Goal: Task Accomplishment & Management: Use online tool/utility

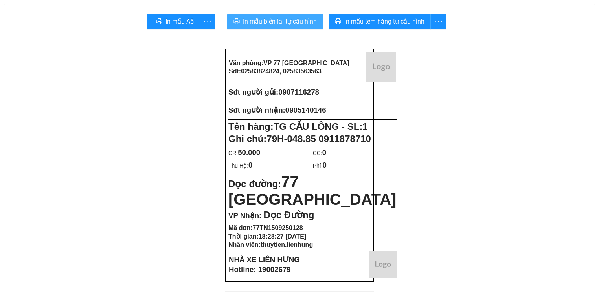
click at [294, 27] on button "In mẫu biên lai tự cấu hình" at bounding box center [275, 22] width 96 height 16
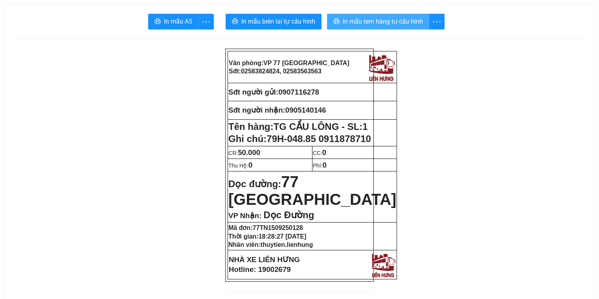
click at [378, 22] on span "In mẫu tem hàng tự cấu hình" at bounding box center [383, 22] width 80 height 10
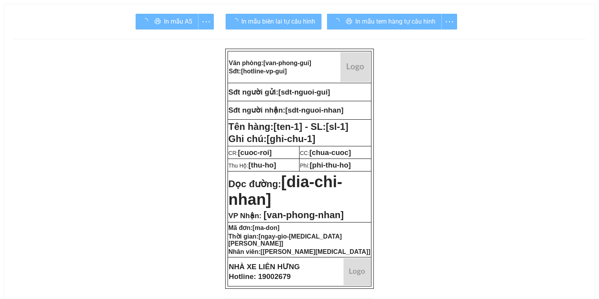
click at [358, 21] on div "In mẫu tem hàng tự cấu hình" at bounding box center [392, 22] width 130 height 16
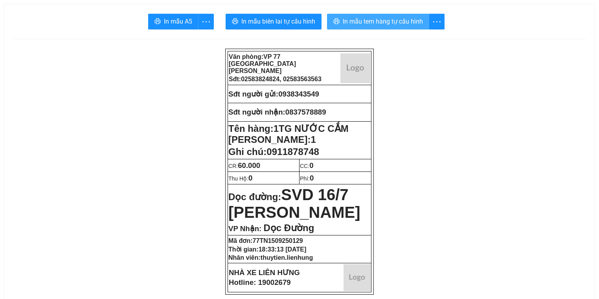
click at [390, 22] on span "In mẫu tem hàng tự cấu hình" at bounding box center [383, 22] width 80 height 10
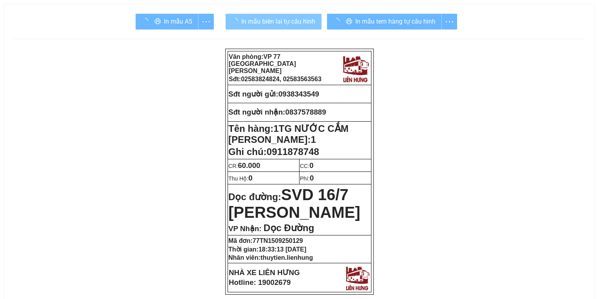
click at [306, 20] on span "In mẫu biên lai tự cấu hình" at bounding box center [278, 22] width 74 height 10
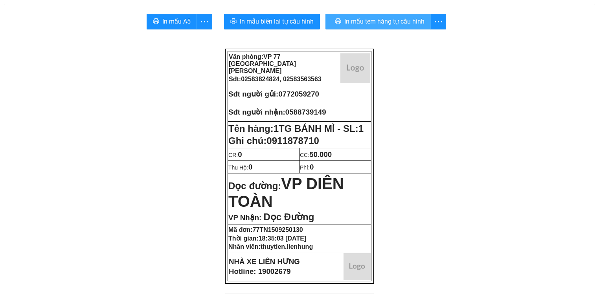
click at [358, 24] on span "In mẫu tem hàng tự cấu hình" at bounding box center [384, 22] width 80 height 10
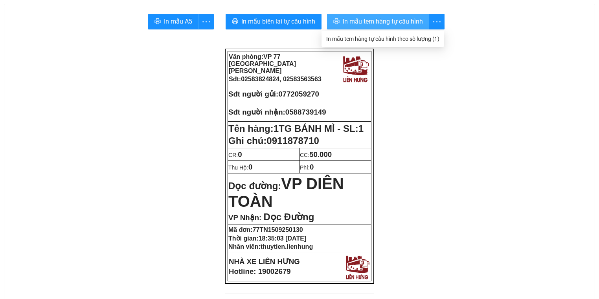
click at [358, 17] on span "In mẫu tem hàng tự cấu hình" at bounding box center [383, 22] width 80 height 10
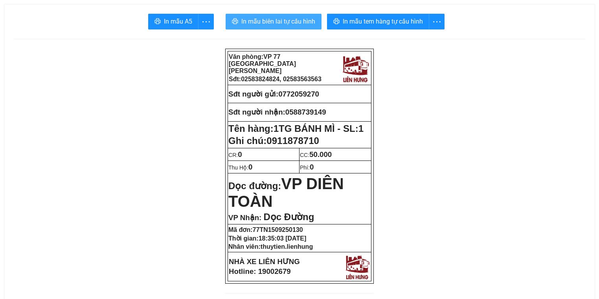
click at [266, 23] on span "In mẫu biên lai tự cấu hình" at bounding box center [278, 22] width 74 height 10
drag, startPoint x: 335, startPoint y: 94, endPoint x: 283, endPoint y: 94, distance: 51.9
click at [283, 94] on p "Sđt người gửi: 0772059270" at bounding box center [299, 94] width 142 height 9
copy span "0772059270"
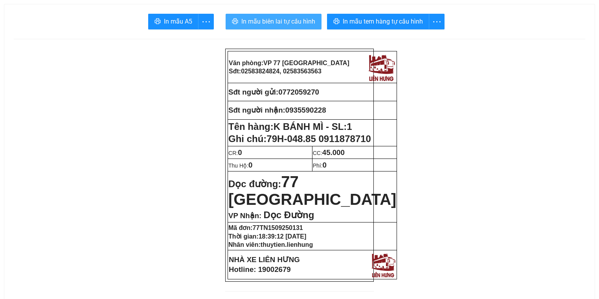
click at [277, 18] on span "In mẫu biên lai tự cấu hình" at bounding box center [278, 22] width 74 height 10
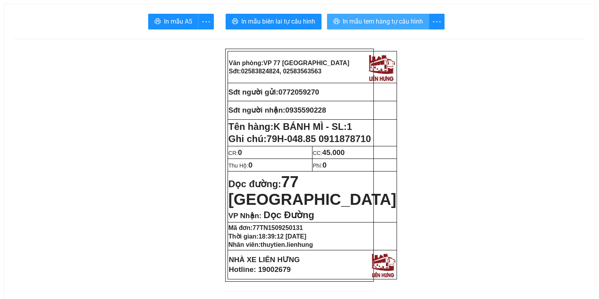
click at [356, 28] on button "In mẫu tem hàng tự cấu hình" at bounding box center [378, 22] width 102 height 16
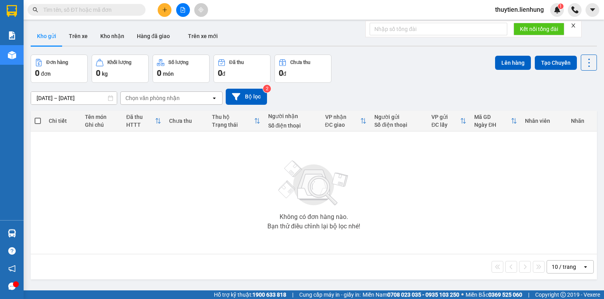
click at [177, 12] on button at bounding box center [183, 10] width 14 height 14
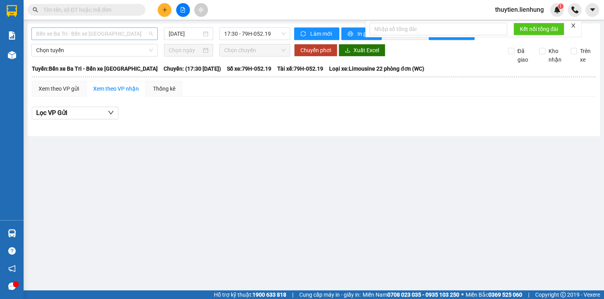
click at [94, 33] on span "Bến xe Ba Tri - Bến xe [GEOGRAPHIC_DATA]" at bounding box center [94, 34] width 117 height 12
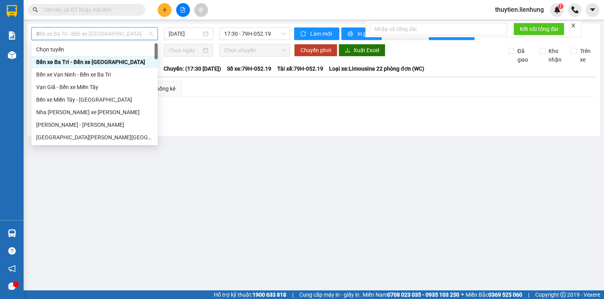
type input "BE"
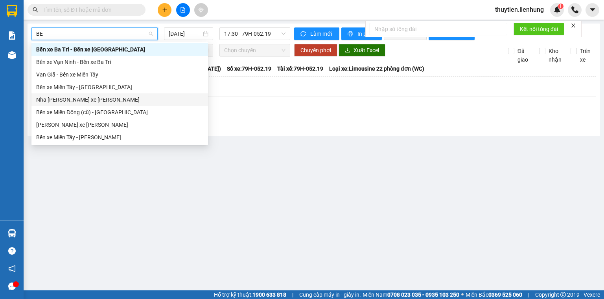
scroll to position [25, 0]
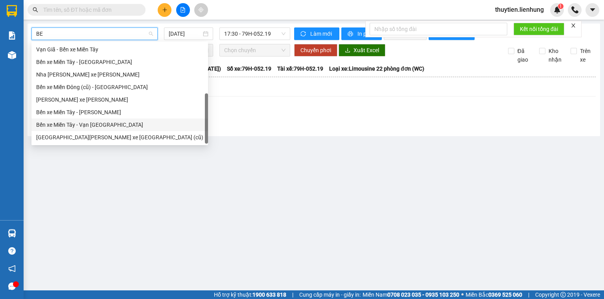
click at [90, 123] on div "Bến xe Ba Tri - Bến xe Vạn [PERSON_NAME] xe [GEOGRAPHIC_DATA][PERSON_NAME] xe […" at bounding box center [119, 81] width 176 height 126
click at [93, 127] on div "Bến xe Miền Tây - Vạn [GEOGRAPHIC_DATA]" at bounding box center [119, 125] width 167 height 9
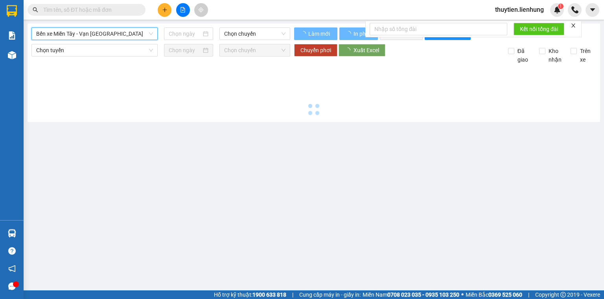
type input "15/09/2025"
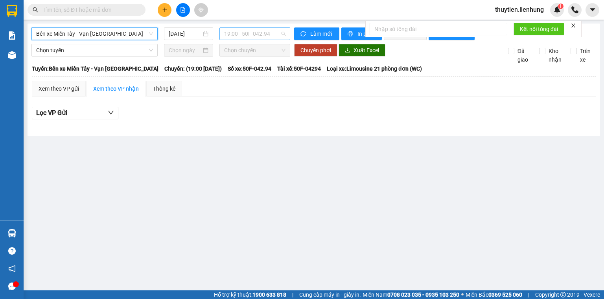
click at [226, 37] on span "19:00 - 50F-042.94" at bounding box center [255, 34] width 62 height 12
click at [227, 78] on div "20:00 - 79F-000.74" at bounding box center [254, 74] width 61 height 9
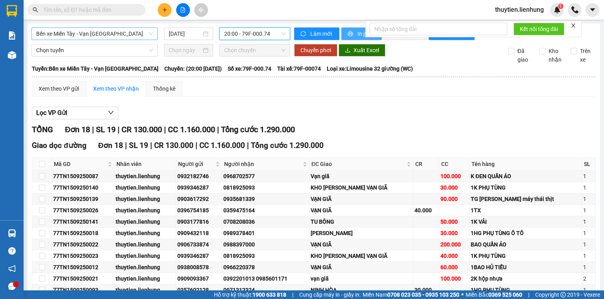
click at [349, 37] on span "printer" at bounding box center [350, 34] width 7 height 6
click at [103, 33] on span "Bến xe Miền Tây - Vạn Giã" at bounding box center [94, 34] width 117 height 12
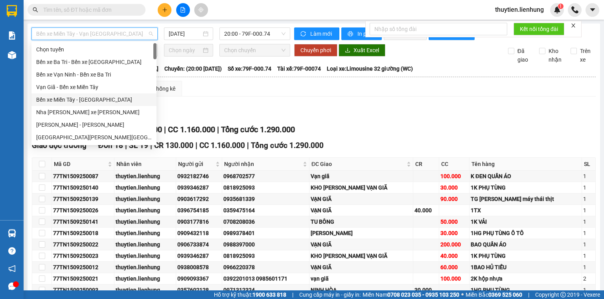
click at [95, 103] on div "Bến xe Miền Tây - Nha Trang" at bounding box center [94, 99] width 116 height 9
type input "15/09/2025"
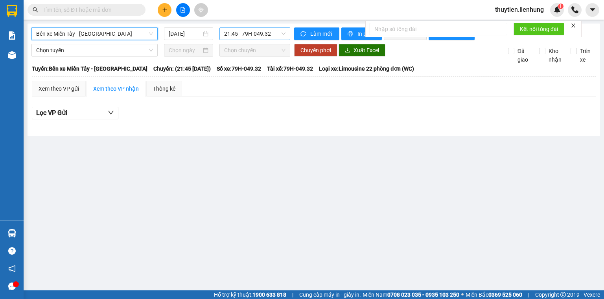
click at [247, 38] on span "21:45 - 79H-049.32" at bounding box center [255, 34] width 62 height 12
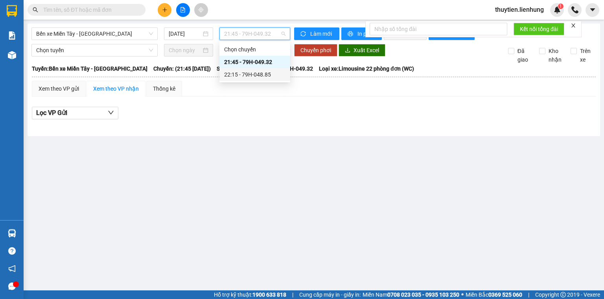
click at [246, 72] on div "22:15 - 79H-048.85" at bounding box center [254, 74] width 61 height 9
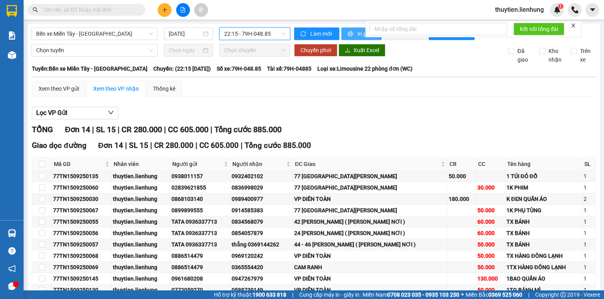
click at [344, 28] on button "In phơi" at bounding box center [361, 34] width 40 height 13
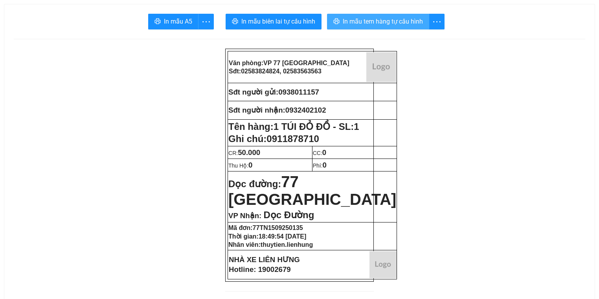
click at [334, 25] on span "printer" at bounding box center [336, 21] width 6 height 7
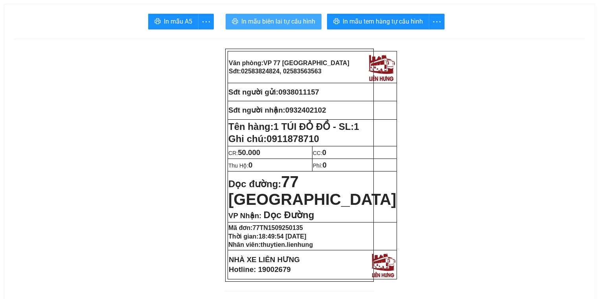
click at [303, 18] on span "In mẫu biên lai tự cấu hình" at bounding box center [278, 22] width 74 height 10
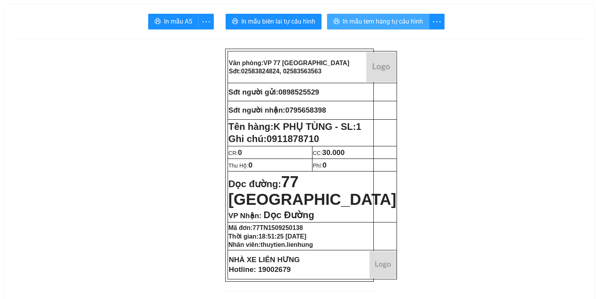
click at [361, 20] on span "In mẫu tem hàng tự cấu hình" at bounding box center [383, 22] width 80 height 10
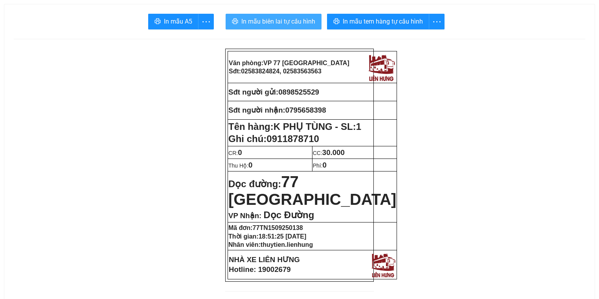
click at [287, 18] on span "In mẫu biên lai tự cấu hình" at bounding box center [278, 22] width 74 height 10
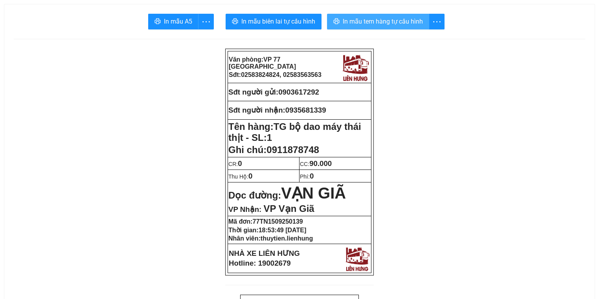
click at [358, 26] on span "In mẫu tem hàng tự cấu hình" at bounding box center [383, 22] width 80 height 10
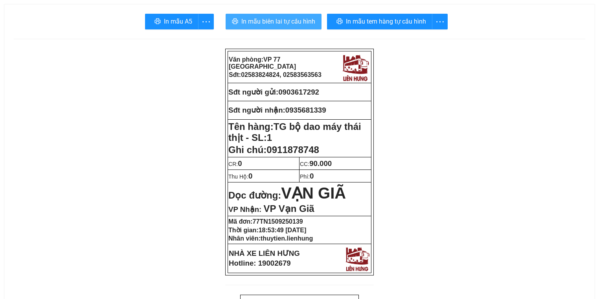
click at [273, 26] on span "In mẫu biên lai tự cấu hình" at bounding box center [278, 22] width 74 height 10
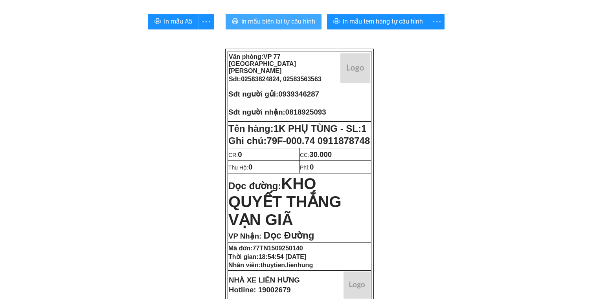
click at [309, 21] on span "In mẫu biên lai tự cấu hình" at bounding box center [278, 22] width 74 height 10
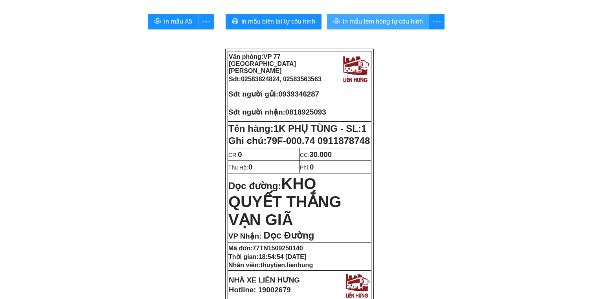
click at [413, 25] on span "In mẫu tem hàng tự cấu hình" at bounding box center [383, 22] width 80 height 10
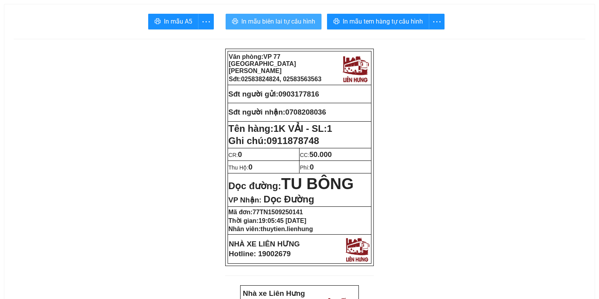
click at [279, 25] on span "In mẫu biên lai tự cấu hình" at bounding box center [278, 22] width 74 height 10
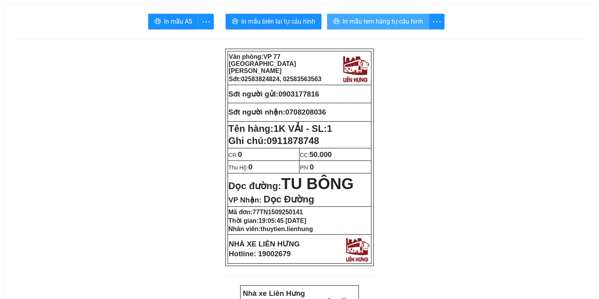
click at [375, 20] on span "In mẫu tem hàng tự cấu hình" at bounding box center [383, 22] width 80 height 10
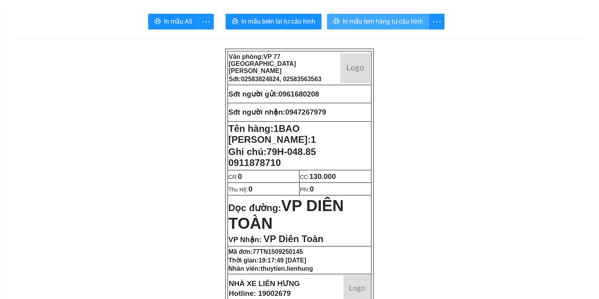
click at [376, 19] on span "In mẫu tem hàng tự cấu hình" at bounding box center [383, 22] width 80 height 10
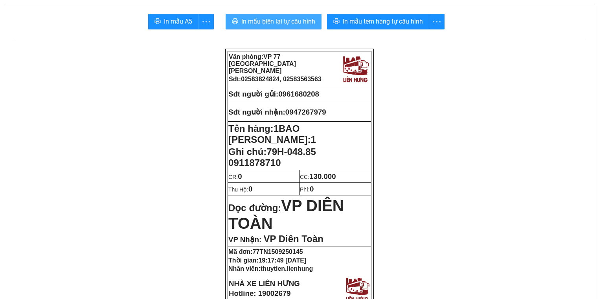
click at [319, 17] on button "In mẫu biên lai tự cấu hình" at bounding box center [274, 22] width 96 height 16
